Goal: Information Seeking & Learning: Find specific page/section

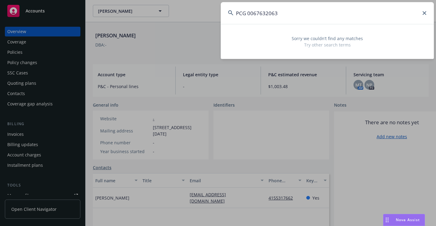
drag, startPoint x: 309, startPoint y: 12, endPoint x: 186, endPoint y: 15, distance: 122.7
click at [171, 21] on div "PCG 0067632063 Sorry we couldn’t find any matches Try other search terms" at bounding box center [218, 113] width 436 height 226
paste input "CAF-D50347"
click at [247, 13] on input "CAF-D50347" at bounding box center [327, 13] width 213 height 22
drag, startPoint x: 292, startPoint y: 17, endPoint x: 172, endPoint y: 36, distance: 121.4
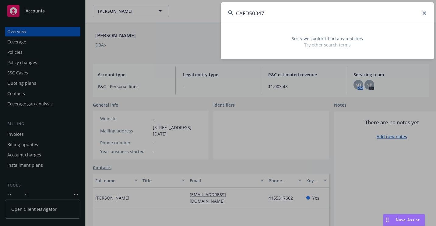
click at [170, 43] on div "CAFD50347 Sorry we couldn’t find any matches Try other search terms" at bounding box center [218, 113] width 436 height 226
paste input "26809483"
drag, startPoint x: 327, startPoint y: 13, endPoint x: 218, endPoint y: 28, distance: 109.3
click at [216, 29] on div "268094837 Sorry we couldn’t find any matches Try other search terms" at bounding box center [218, 113] width 436 height 226
paste input "THE SAIL 2708 LLC"
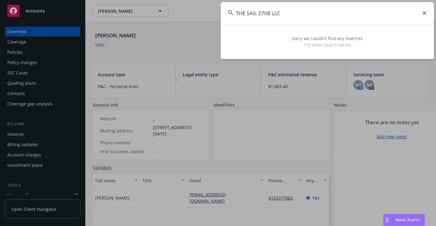
drag, startPoint x: 354, startPoint y: 11, endPoint x: 186, endPoint y: 23, distance: 168.5
click at [185, 23] on div "THE SAIL 2708 LLC Sorry we couldn’t find any matches Try other search terms" at bounding box center [218, 113] width 436 height 226
paste input "U01 1334961"
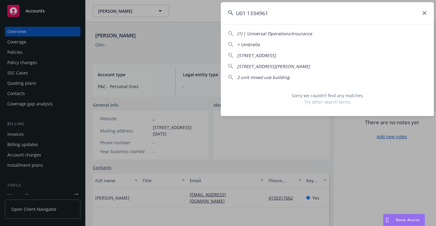
drag, startPoint x: 287, startPoint y: 5, endPoint x: 203, endPoint y: 17, distance: 85.1
click at [203, 17] on div "U01 1334961 (1) | Universal Operations/insurance + Umbrella [STREET_ADDRESS] [S…" at bounding box center [218, 113] width 436 height 226
paste input "VSEQ453276"
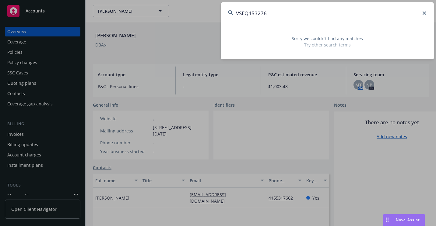
drag, startPoint x: 272, startPoint y: 14, endPoint x: 207, endPoint y: 22, distance: 64.7
click at [207, 22] on div "VSEQ453276 Sorry we couldn’t find any matches Try other search terms" at bounding box center [218, 113] width 436 height 226
paste input "[PERSON_NAME] & [PERSON_NAME]"
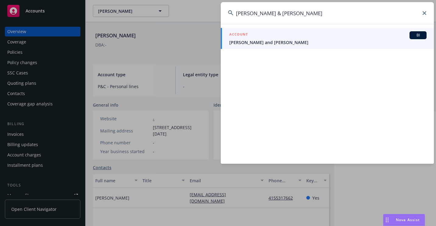
type input "[PERSON_NAME] & [PERSON_NAME]"
click at [252, 35] on div "ACCOUNT BI" at bounding box center [327, 35] width 197 height 8
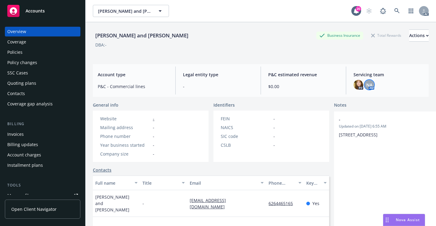
click at [366, 88] on span "NA" at bounding box center [369, 85] width 6 height 6
click at [20, 58] on div "Policy changes" at bounding box center [22, 63] width 30 height 10
click at [20, 53] on div "Policies" at bounding box center [14, 52] width 15 height 10
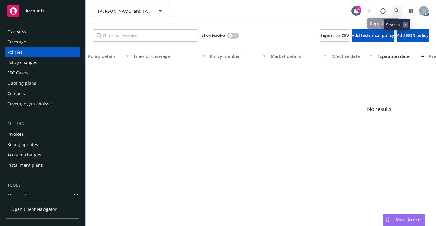
click at [402, 9] on link at bounding box center [397, 11] width 12 height 12
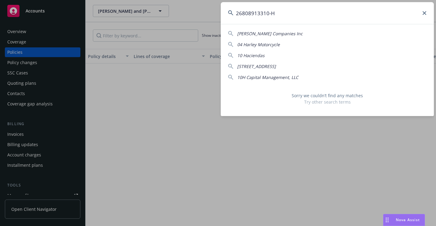
drag, startPoint x: 271, startPoint y: 14, endPoint x: 269, endPoint y: 27, distance: 13.2
click at [271, 14] on input "26808913310-H" at bounding box center [327, 13] width 213 height 22
click at [275, 13] on input "26808913310H" at bounding box center [327, 13] width 213 height 22
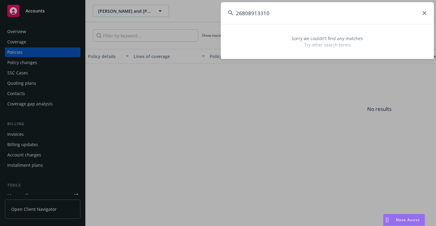
drag, startPoint x: 305, startPoint y: 10, endPoint x: 244, endPoint y: 10, distance: 61.2
click at [245, 10] on input "26808913310" at bounding box center [327, 13] width 213 height 22
drag, startPoint x: 282, startPoint y: 13, endPoint x: 223, endPoint y: 20, distance: 59.8
click at [223, 20] on input "08913310268" at bounding box center [327, 13] width 213 height 22
paste input "[PERSON_NAME]"
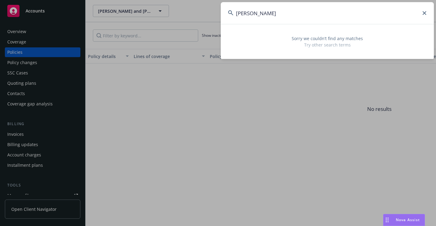
drag, startPoint x: 324, startPoint y: 9, endPoint x: 217, endPoint y: 17, distance: 107.2
click at [217, 17] on div "[PERSON_NAME] Sorry we couldn’t find any matches Try other search terms" at bounding box center [218, 113] width 436 height 226
paste input "10254542-03"
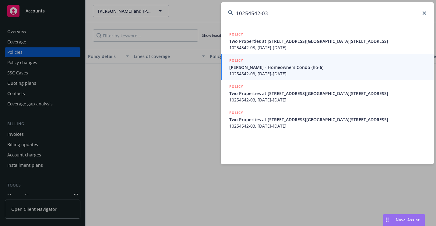
type input "10254542-03"
click at [254, 64] on div "POLICY" at bounding box center [327, 61] width 197 height 7
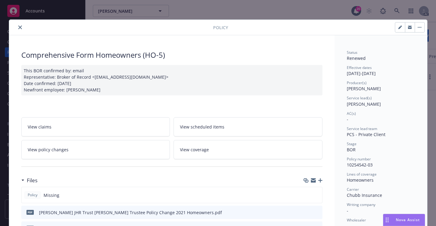
drag, startPoint x: 16, startPoint y: 24, endPoint x: 19, endPoint y: 29, distance: 5.6
click at [16, 24] on button "close" at bounding box center [19, 27] width 7 height 7
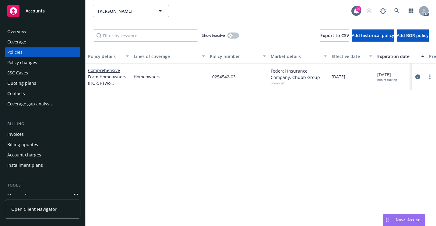
click at [22, 28] on div "Overview" at bounding box center [16, 32] width 19 height 10
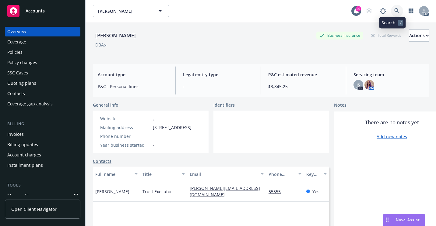
click at [391, 11] on link at bounding box center [397, 11] width 12 height 12
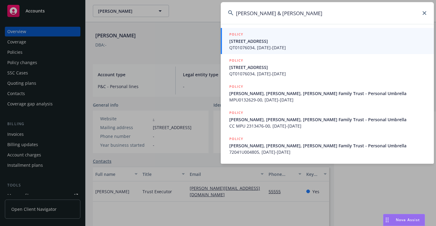
type input "[PERSON_NAME] & [PERSON_NAME]"
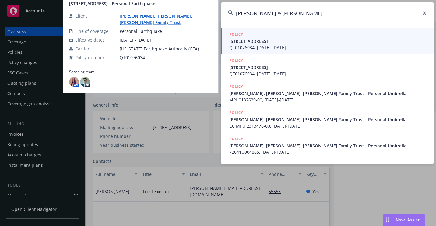
click at [255, 42] on span "[STREET_ADDRESS]" at bounding box center [327, 41] width 197 height 6
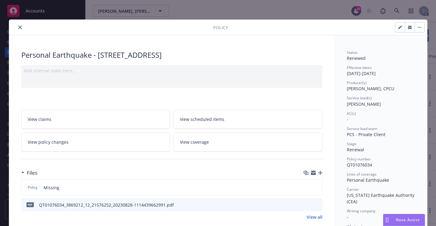
click at [16, 26] on button "close" at bounding box center [19, 27] width 7 height 7
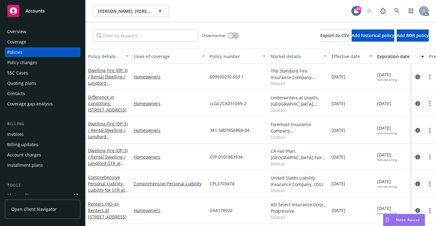
click at [34, 33] on div "Overview" at bounding box center [42, 32] width 71 height 10
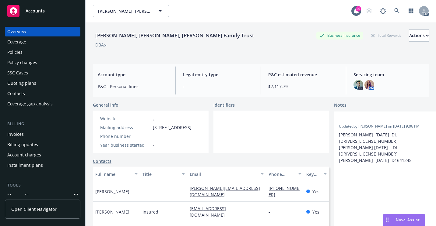
click at [17, 54] on div "Policies" at bounding box center [14, 52] width 15 height 10
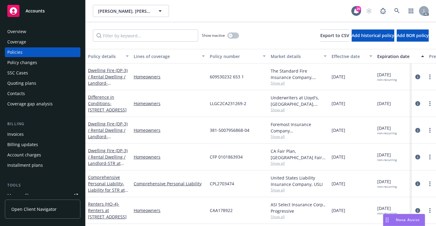
click at [23, 31] on div "Overview" at bounding box center [16, 32] width 19 height 10
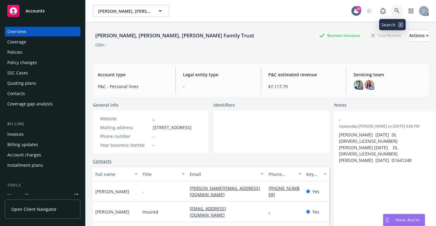
click at [396, 10] on link at bounding box center [397, 11] width 12 height 12
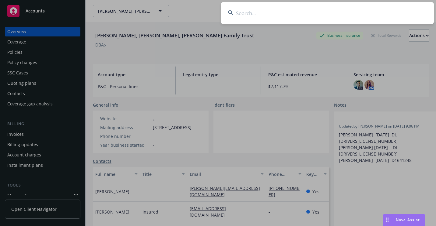
drag, startPoint x: 357, startPoint y: 16, endPoint x: 256, endPoint y: 12, distance: 101.7
click at [256, 12] on input at bounding box center [327, 13] width 213 height 22
paste input "7280429890"
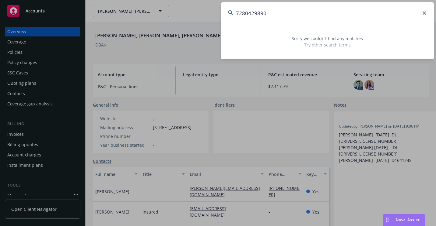
drag, startPoint x: 328, startPoint y: 15, endPoint x: 200, endPoint y: 18, distance: 128.2
click at [200, 18] on div "7280429890 Sorry we couldn’t find any matches Try other search terms" at bounding box center [218, 113] width 436 height 226
paste input "04J 139275"
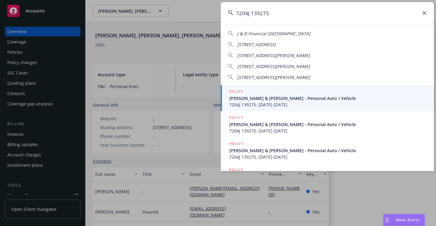
type input "7204J 139275"
click at [270, 101] on span "[PERSON_NAME] & [PERSON_NAME] - Personal Auto / Vehicle" at bounding box center [327, 98] width 197 height 6
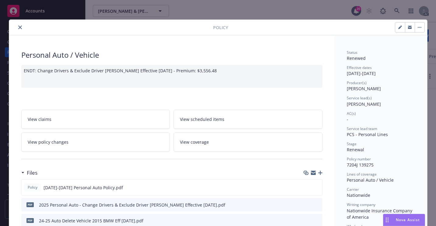
click at [20, 29] on button "close" at bounding box center [19, 27] width 7 height 7
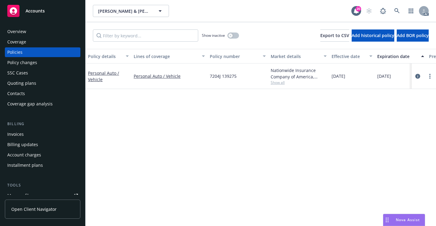
click at [49, 30] on div "Overview" at bounding box center [42, 32] width 71 height 10
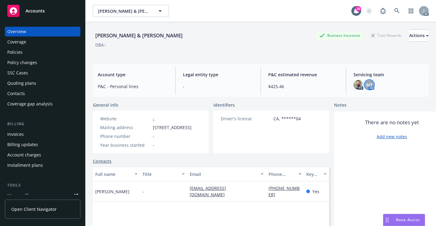
click at [367, 89] on div "MT" at bounding box center [369, 85] width 10 height 10
click at [394, 11] on icon at bounding box center [396, 10] width 5 height 5
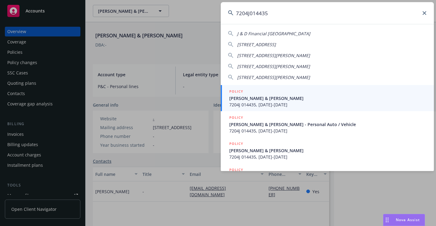
type input "7204J014435"
click at [265, 103] on span "7204J 014435, [DATE]-[DATE]" at bounding box center [327, 105] width 197 height 6
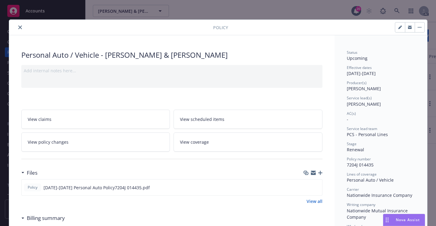
click at [16, 29] on button "close" at bounding box center [19, 27] width 7 height 7
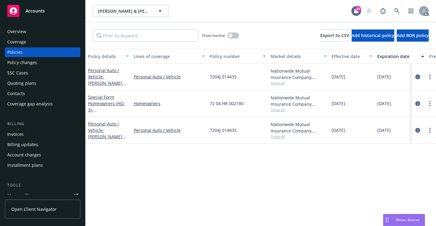
drag, startPoint x: 46, startPoint y: 27, endPoint x: 54, endPoint y: 35, distance: 11.2
click at [46, 27] on div "Overview" at bounding box center [42, 32] width 71 height 10
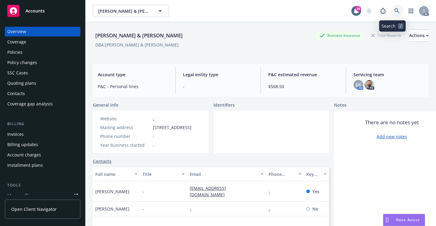
click at [394, 13] on icon at bounding box center [396, 10] width 5 height 5
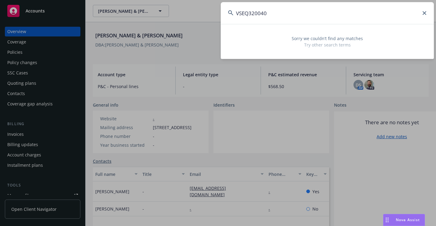
drag, startPoint x: 331, startPoint y: 7, endPoint x: 198, endPoint y: 19, distance: 132.6
click at [198, 19] on div "VSEQ320040 Sorry we couldn’t find any matches Try other search terms" at bounding box center [218, 113] width 436 height 226
paste input "77759"
type input "VSEQ377759"
